Goal: Task Accomplishment & Management: Check status

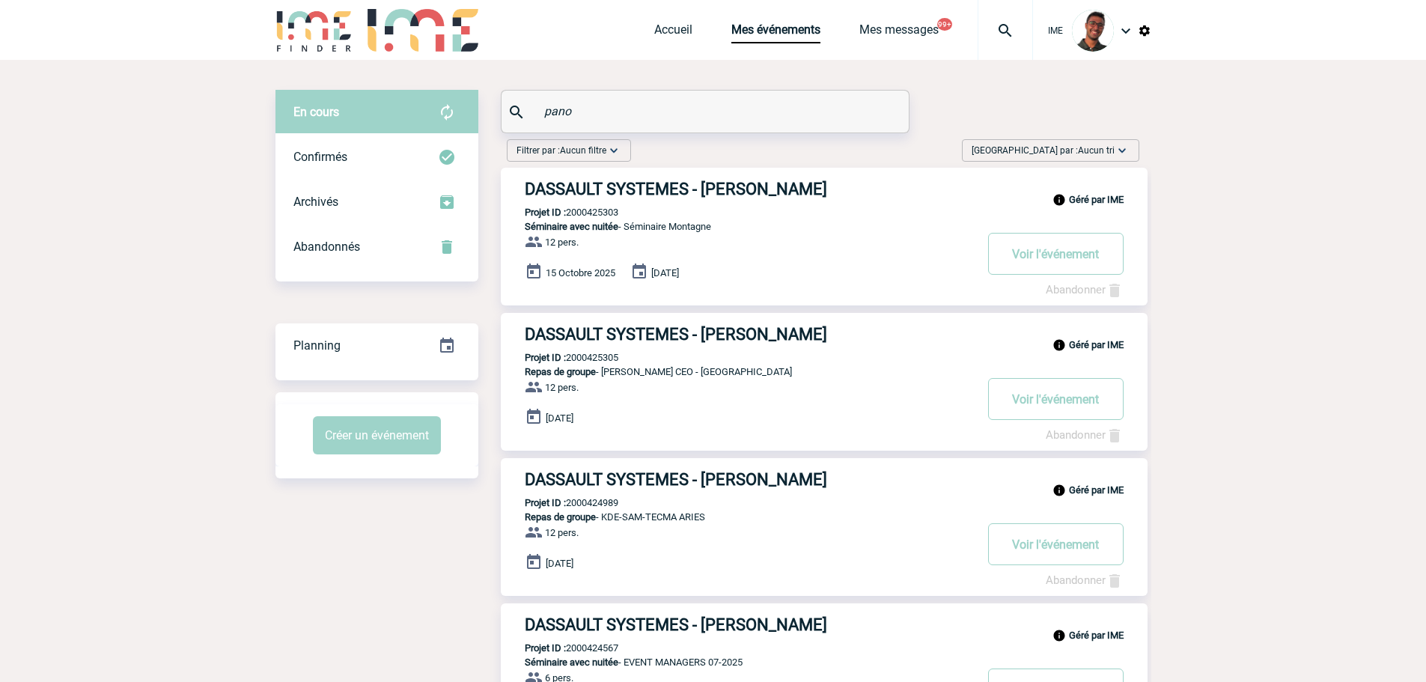
drag, startPoint x: 586, startPoint y: 109, endPoint x: 466, endPoint y: 109, distance: 119.8
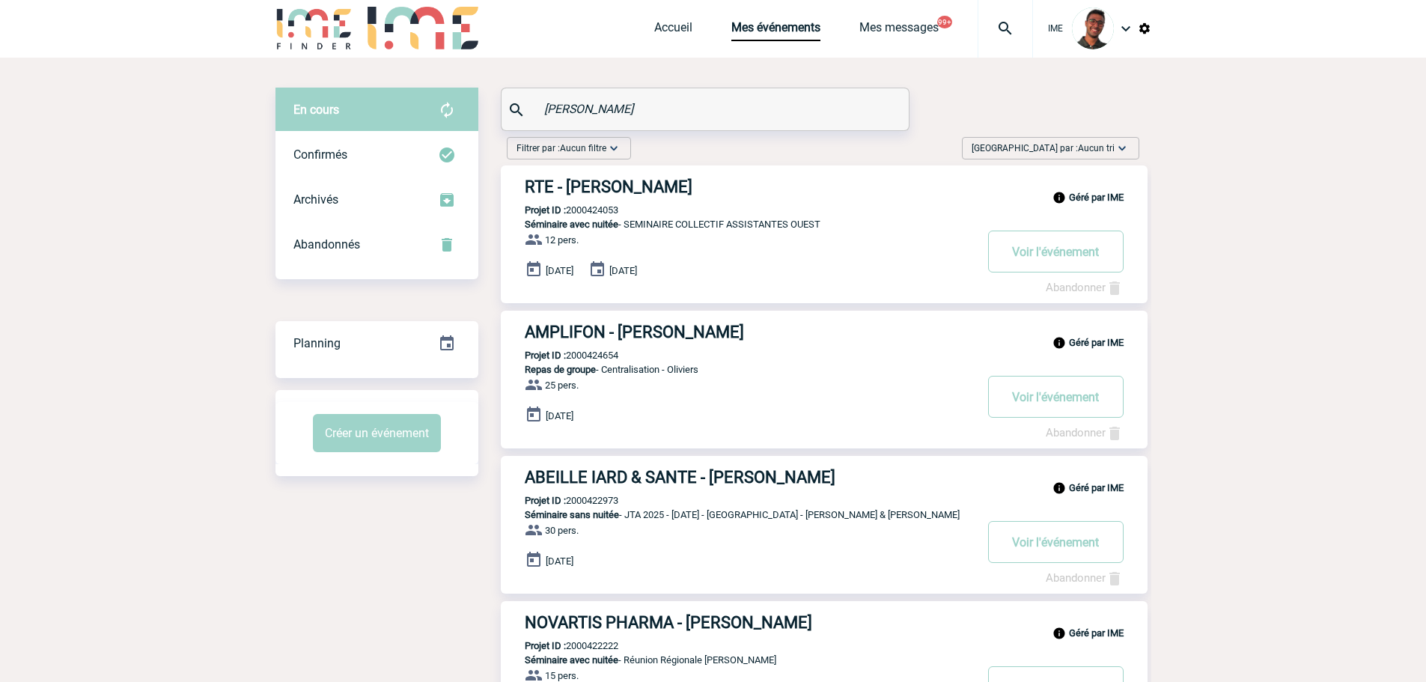
scroll to position [3, 0]
drag, startPoint x: 617, startPoint y: 103, endPoint x: 489, endPoint y: 90, distance: 128.7
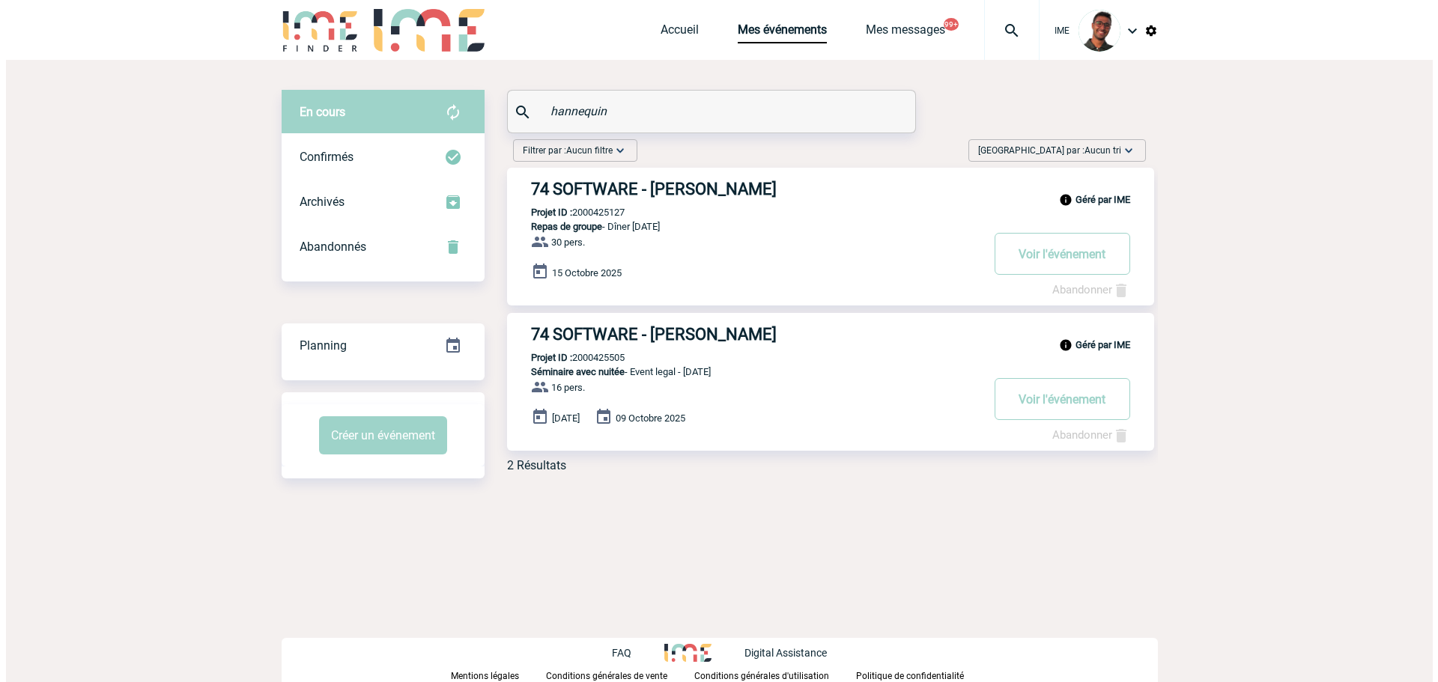
scroll to position [0, 0]
type input "hannequin"
click at [610, 211] on p "Projet ID : 2000425127" at bounding box center [565, 212] width 118 height 11
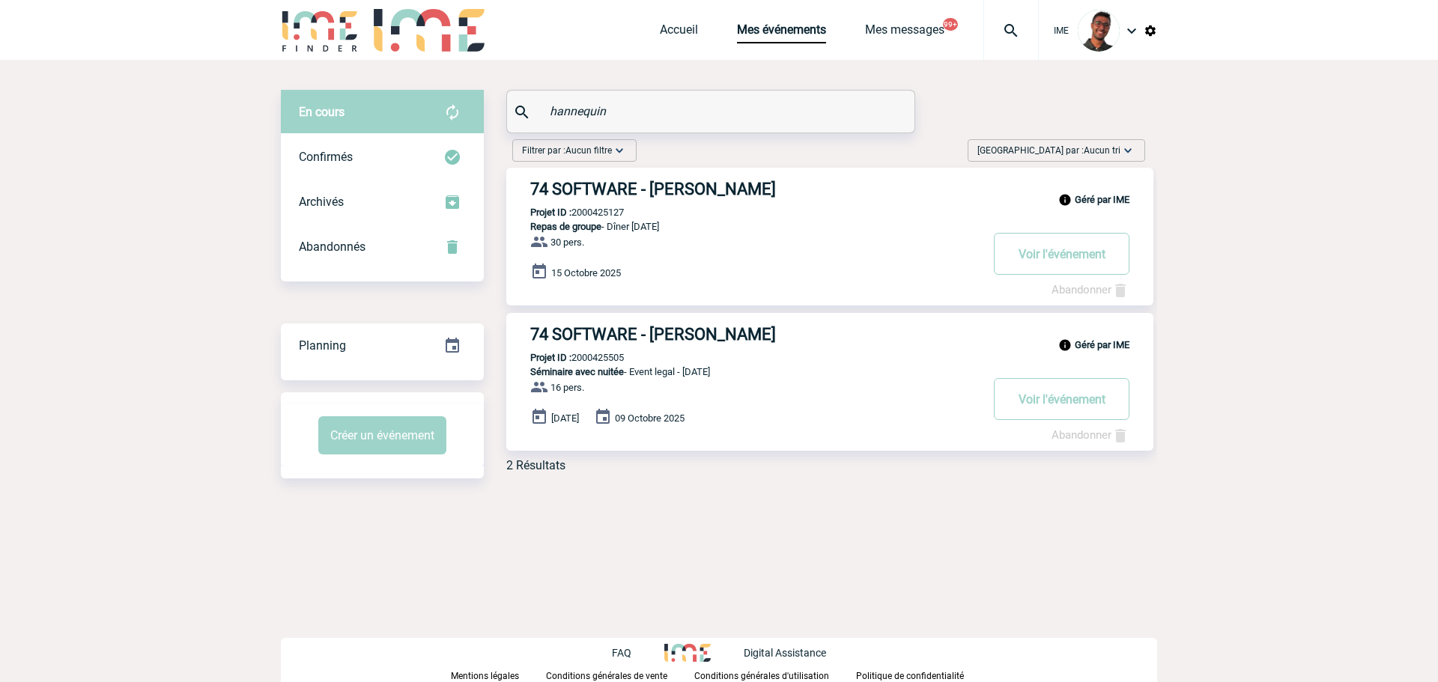
copy p "2000425127"
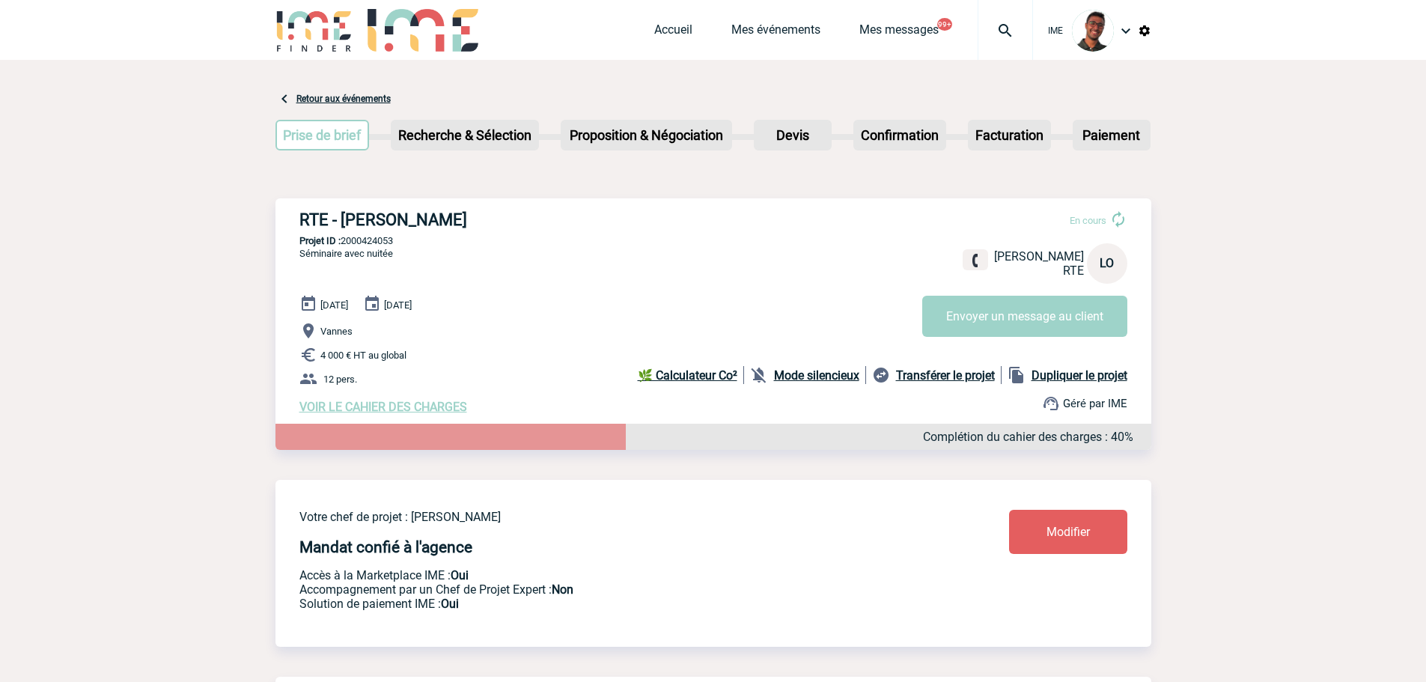
click at [356, 240] on p "Projet ID : 2000424053" at bounding box center [714, 240] width 876 height 11
copy p "2000424053"
click at [517, 260] on div "RTE - Laetitia OLIVIER En cours Laetitia OLIVIER RTE LO Envoyer un message au c…" at bounding box center [714, 312] width 876 height 228
click at [356, 237] on p "Projet ID : 2000424053" at bounding box center [714, 240] width 876 height 11
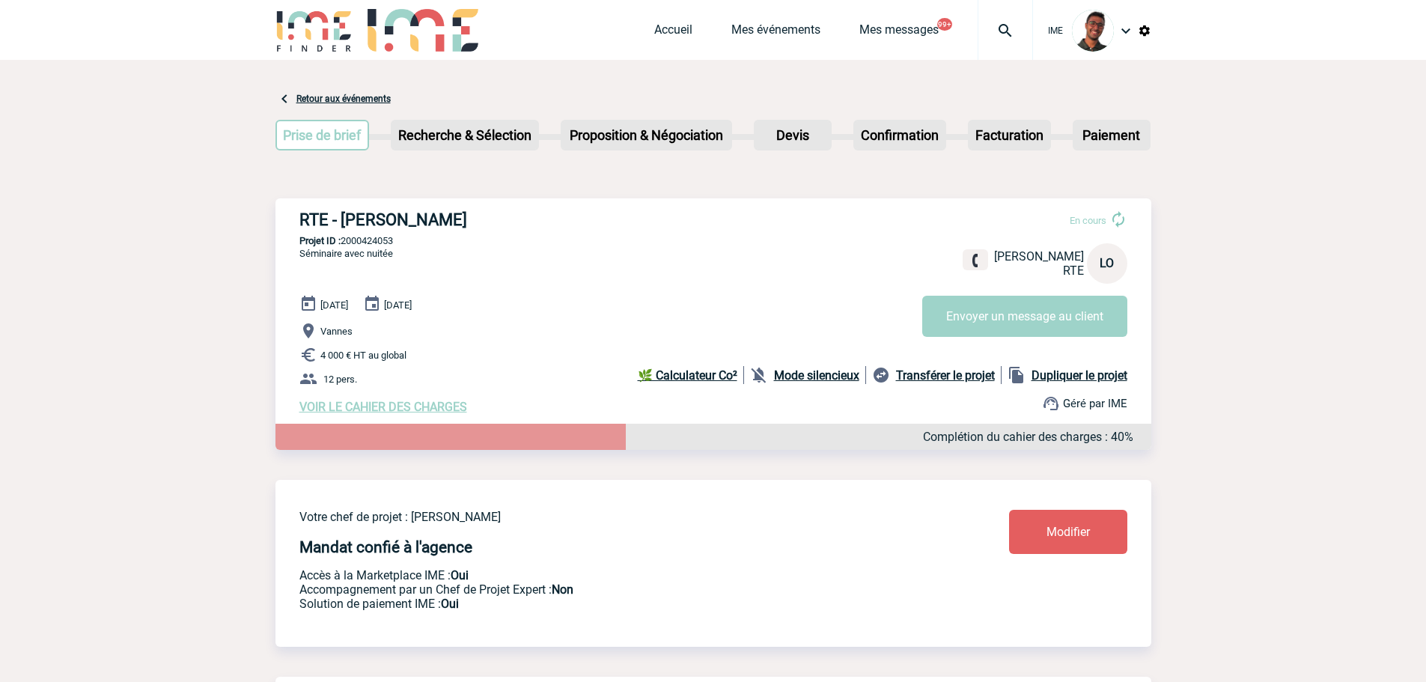
click at [356, 237] on p "Projet ID : 2000424053" at bounding box center [714, 240] width 876 height 11
copy p "2000424053"
